Goal: Check status: Check status

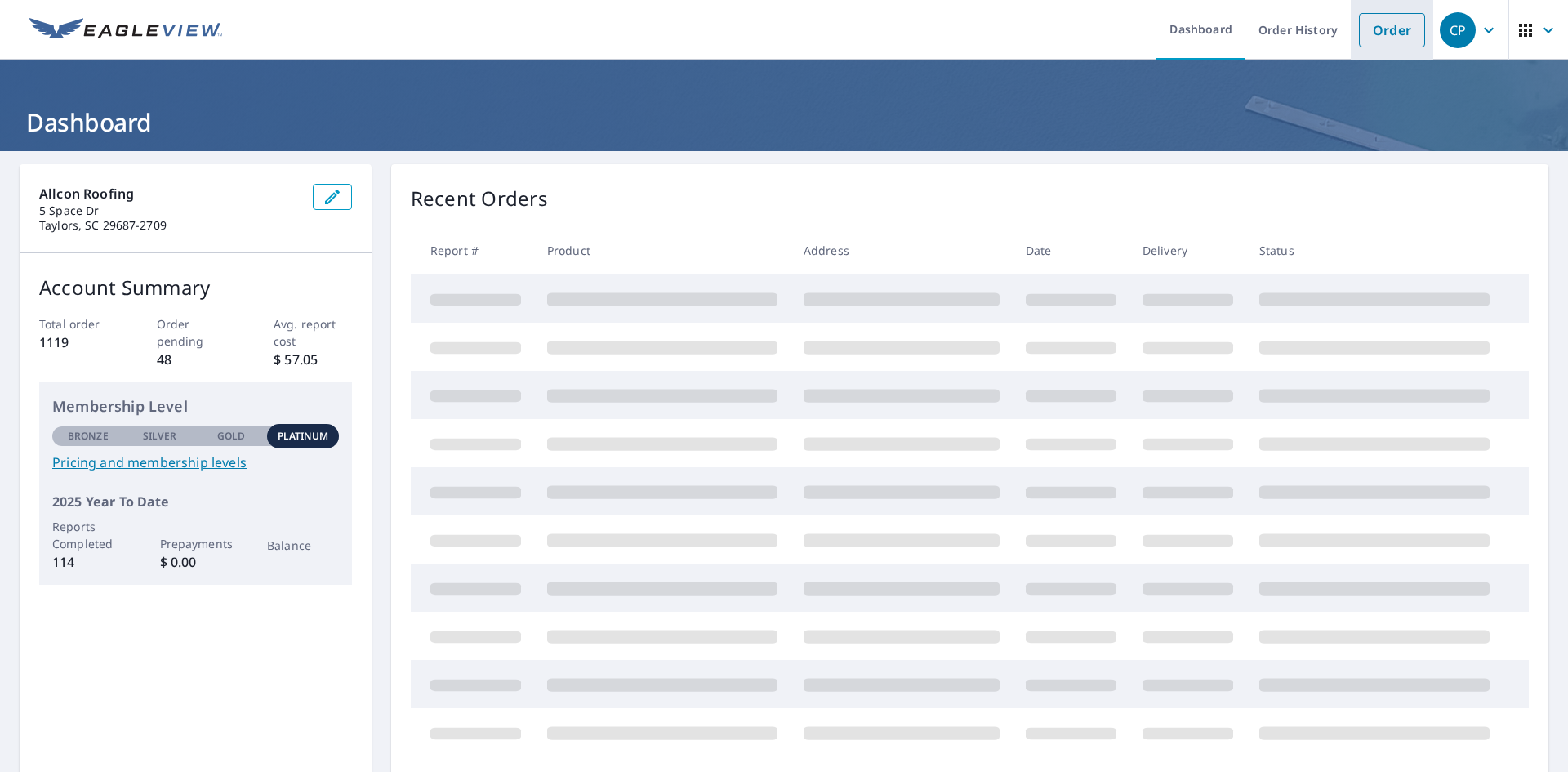
click at [1383, 41] on link "Order" at bounding box center [1392, 30] width 66 height 34
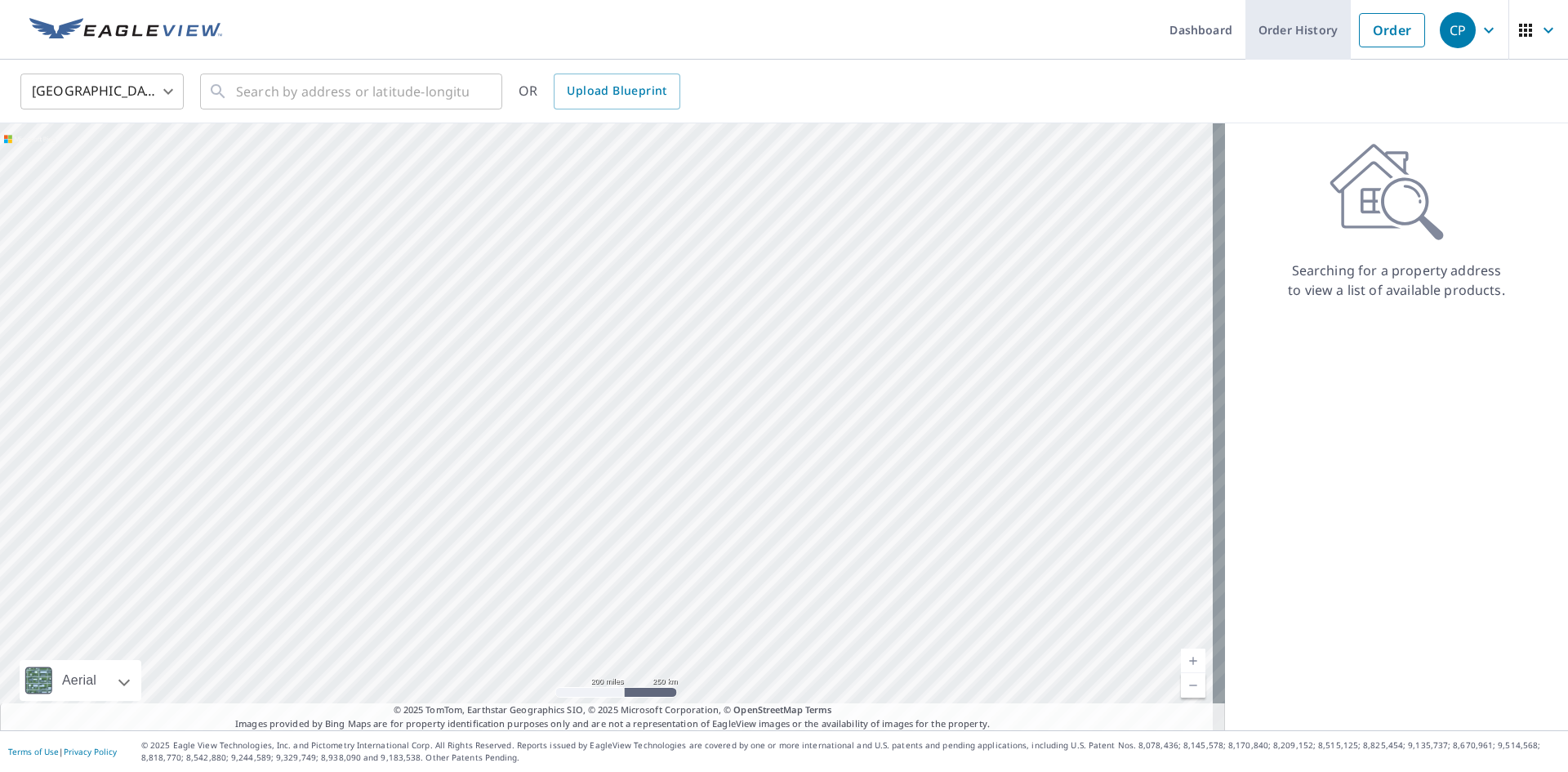
click at [1304, 31] on link "Order History" at bounding box center [1298, 30] width 105 height 60
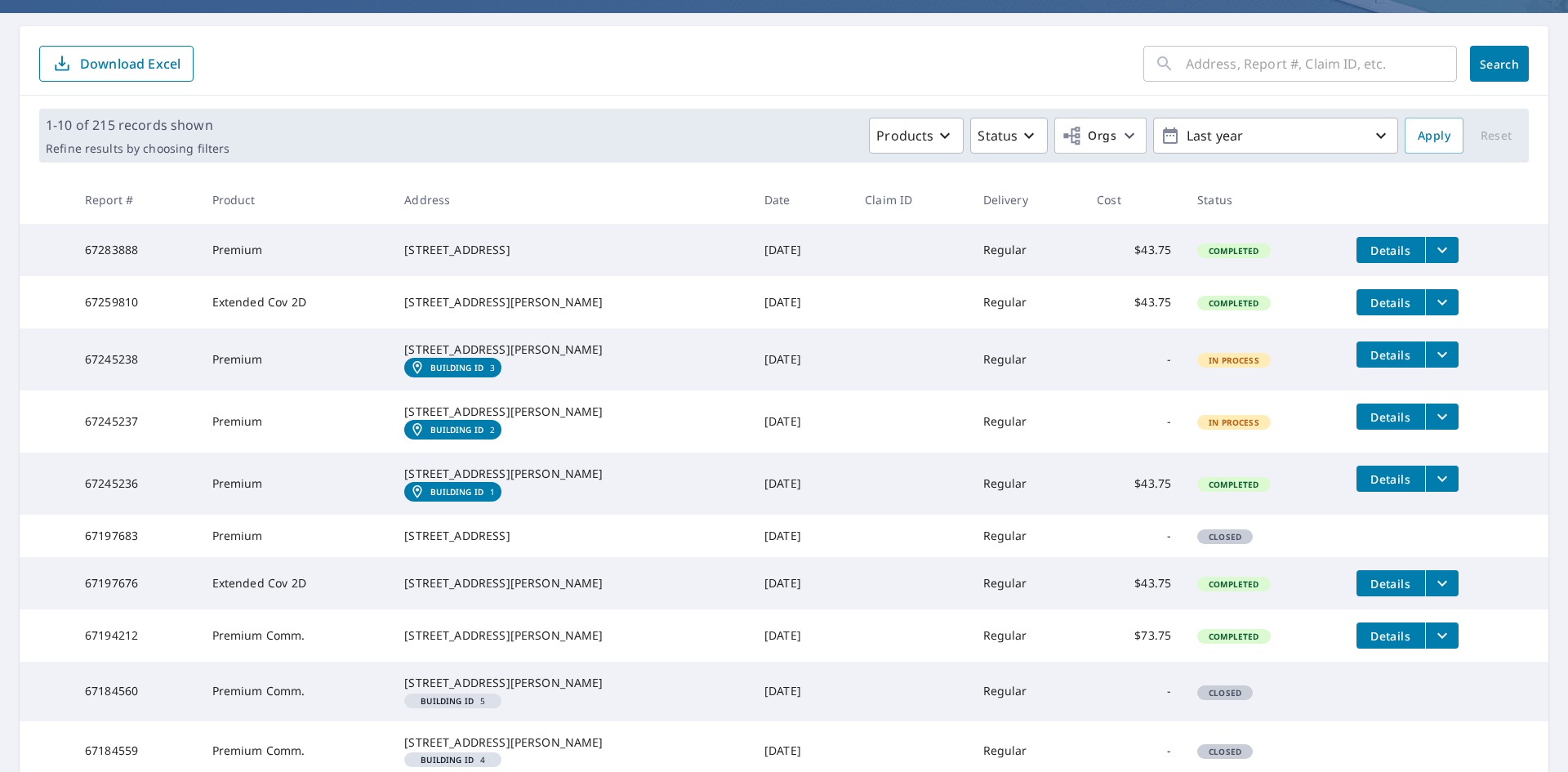
scroll to position [163, 0]
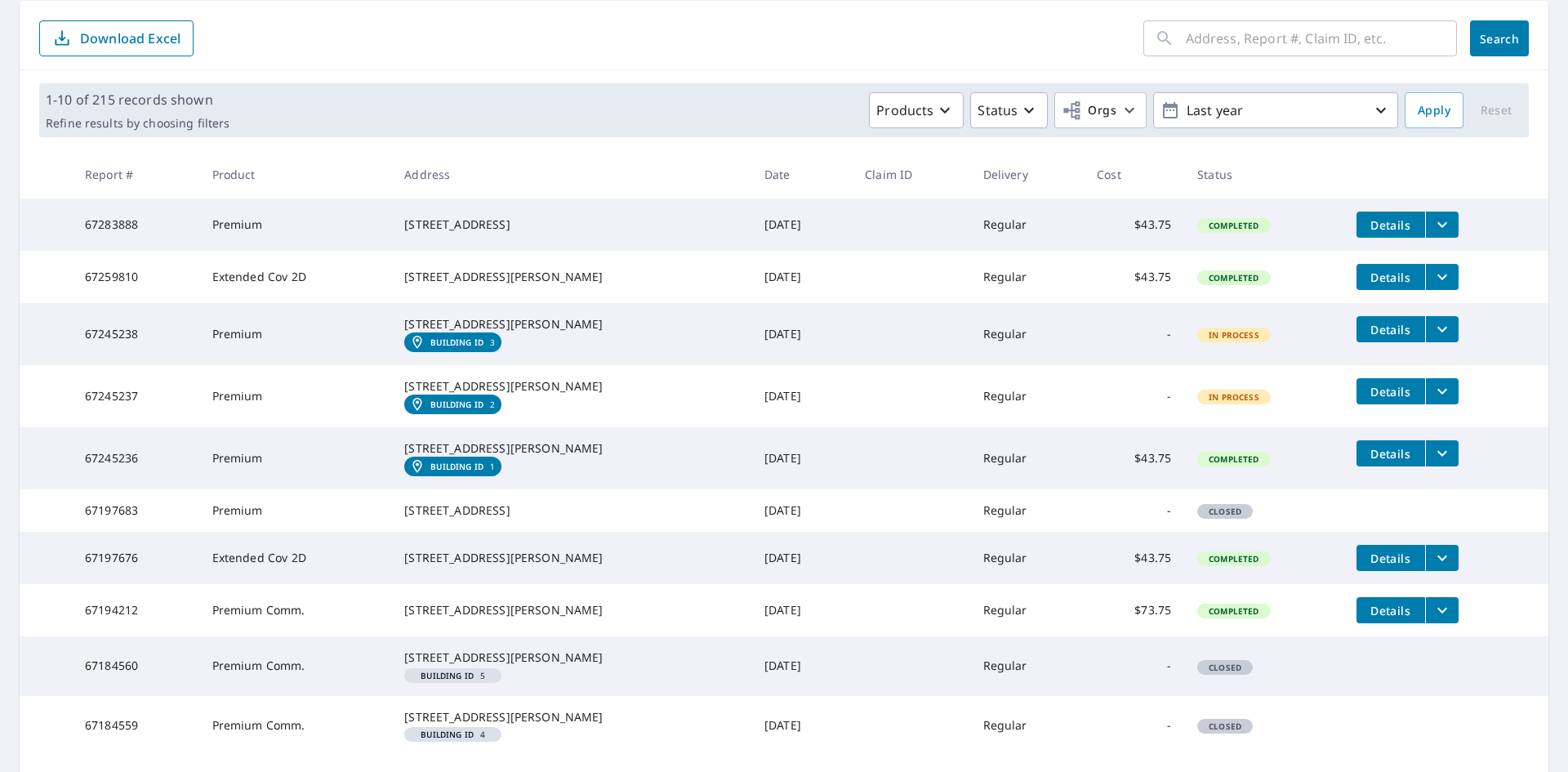
click at [240, 532] on td "Premium" at bounding box center [296, 510] width 192 height 43
drag, startPoint x: 544, startPoint y: 590, endPoint x: 25, endPoint y: 428, distance: 543.7
click at [410, 519] on div "[STREET_ADDRESS]" at bounding box center [572, 511] width 334 height 16
copy div "[STREET_ADDRESS]"
